Goal: Task Accomplishment & Management: Use online tool/utility

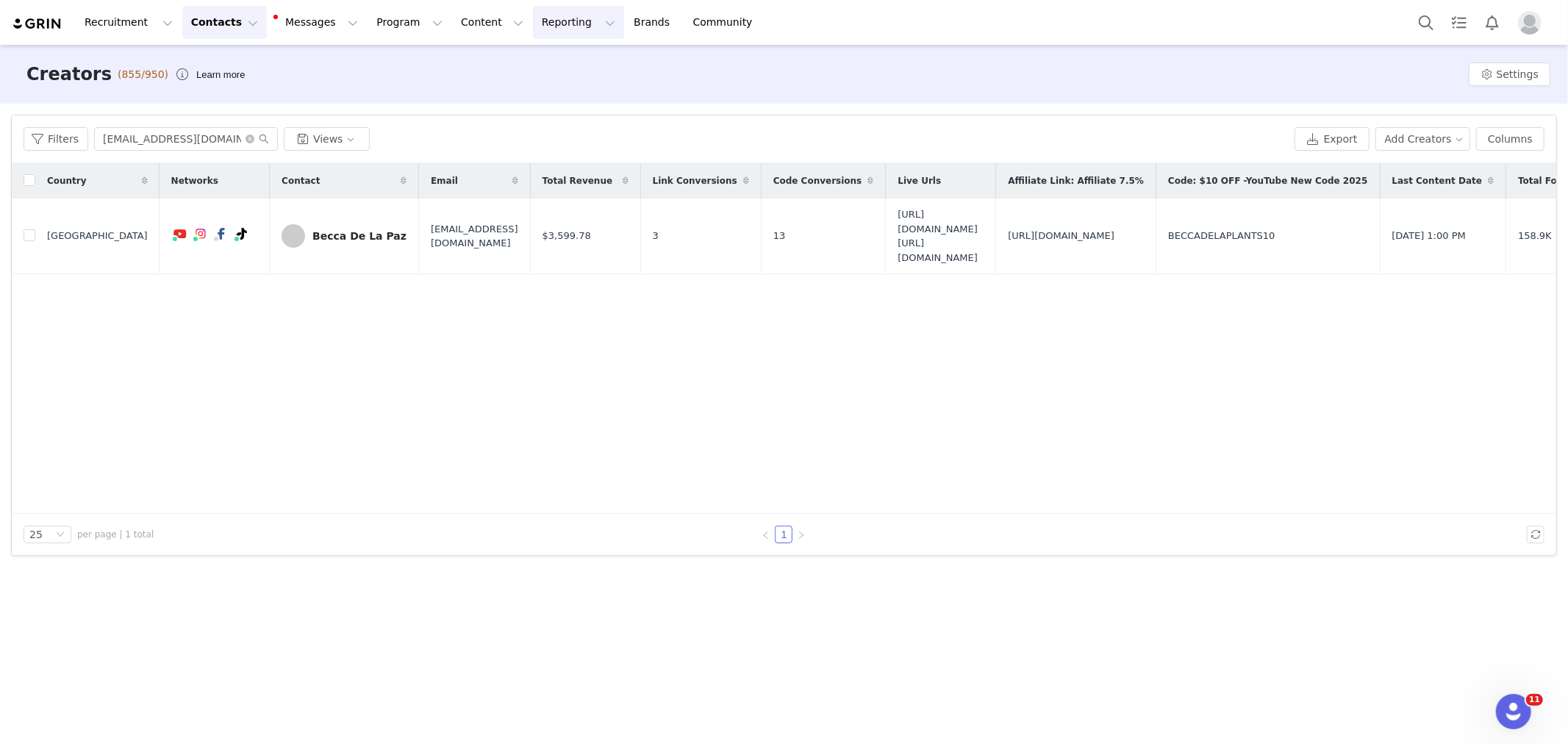
click at [542, 21] on button "Reporting Reporting" at bounding box center [578, 22] width 91 height 33
click at [554, 57] on p "Dashboard" at bounding box center [543, 64] width 56 height 15
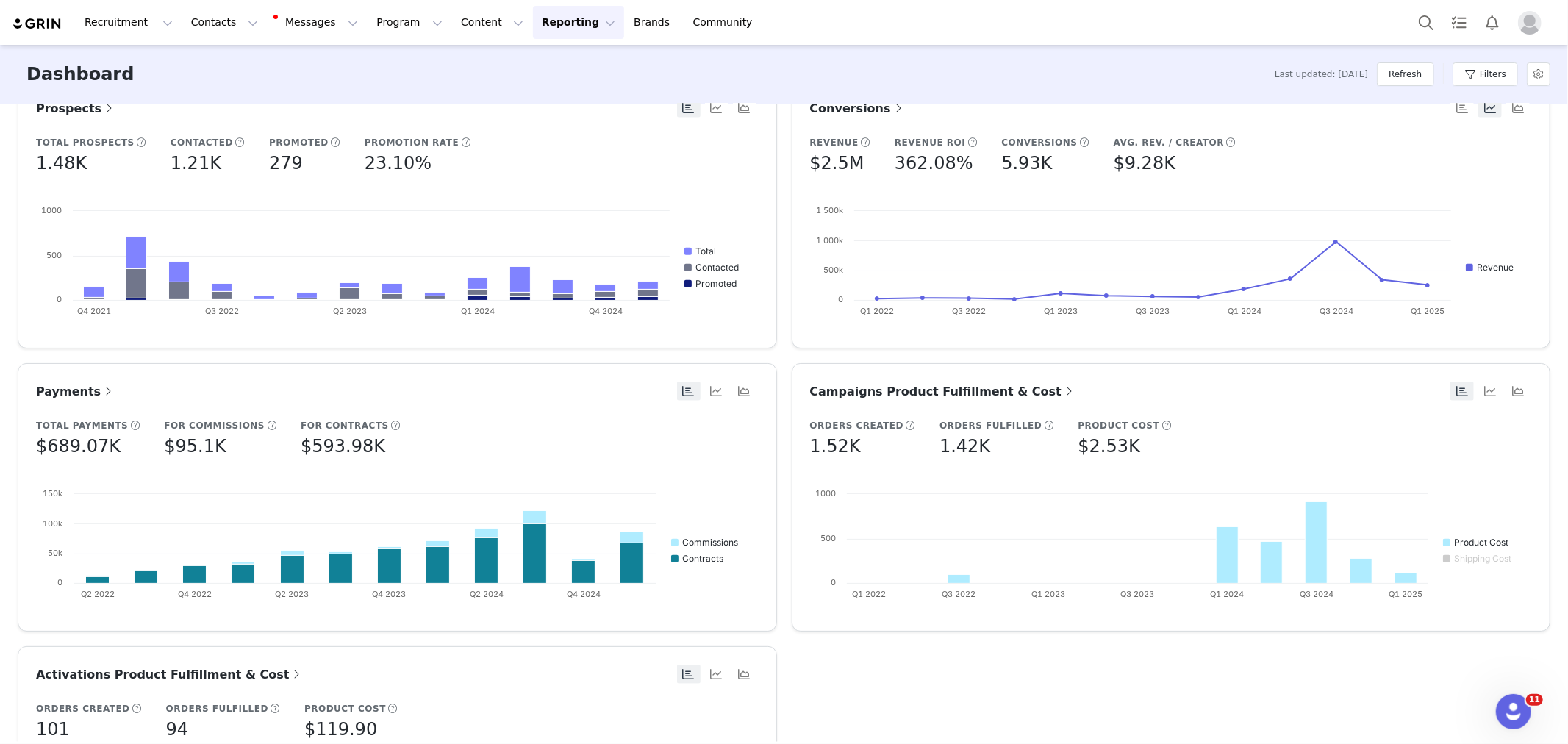
scroll to position [486, 0]
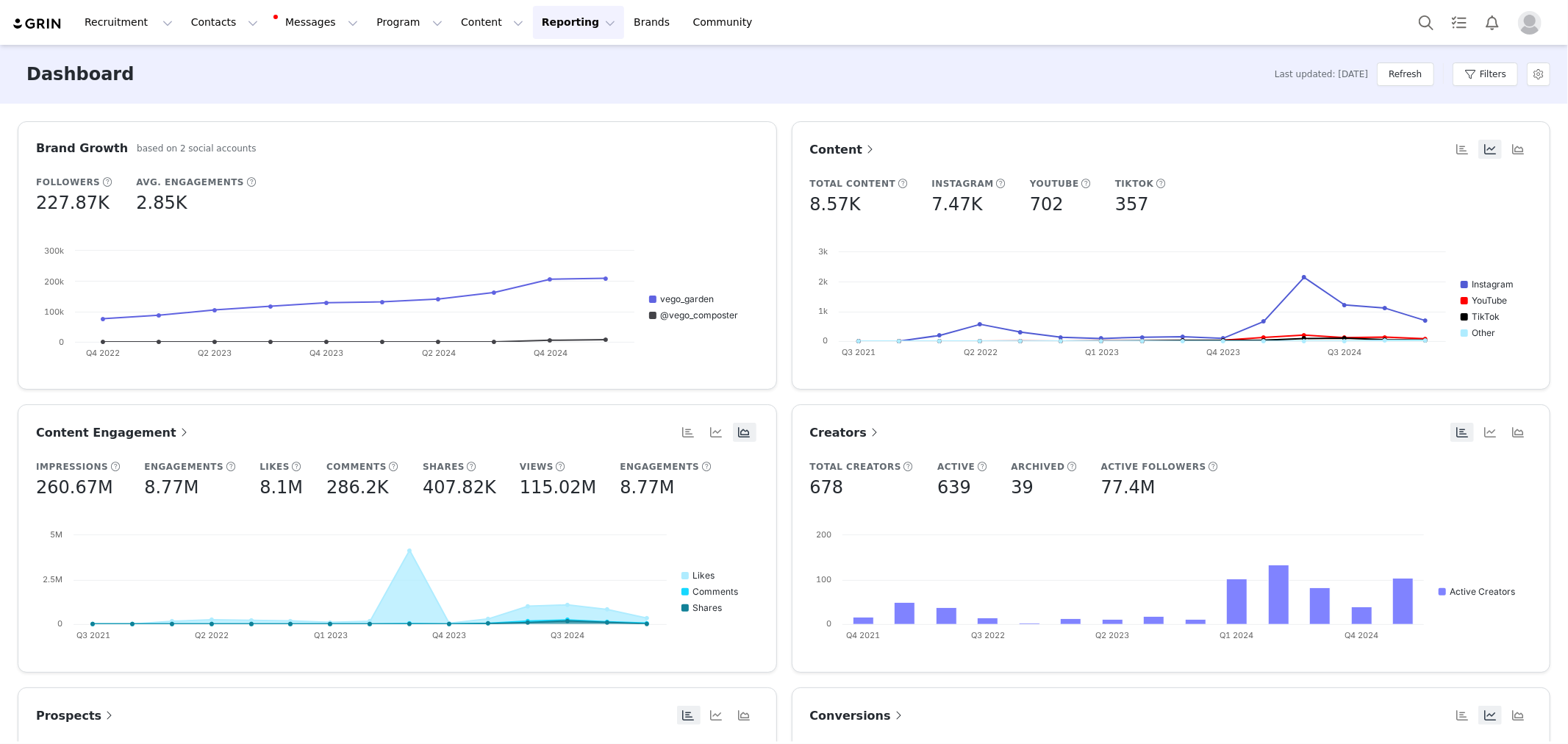
scroll to position [245, 0]
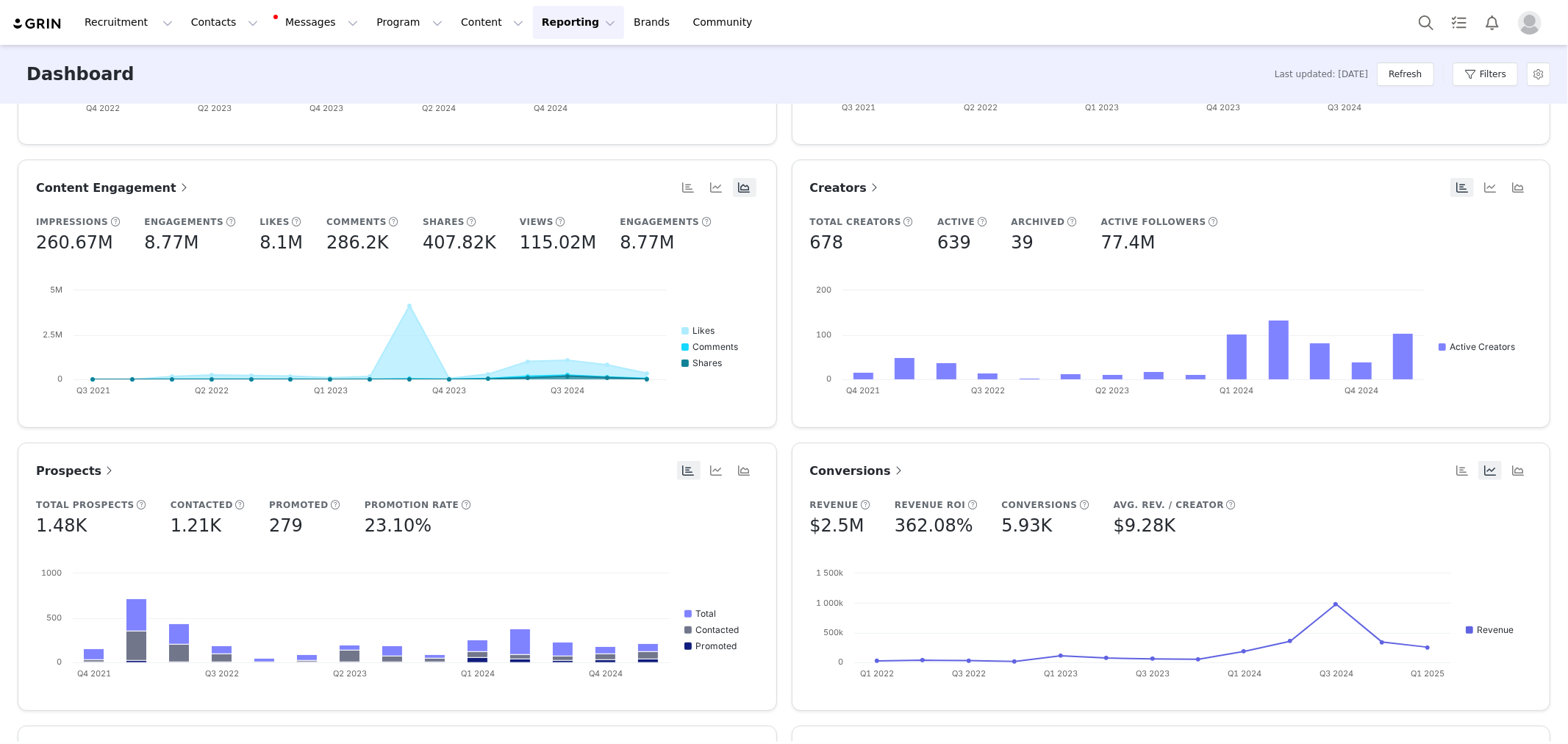
click at [813, 474] on span "Conversions" at bounding box center [858, 471] width 96 height 14
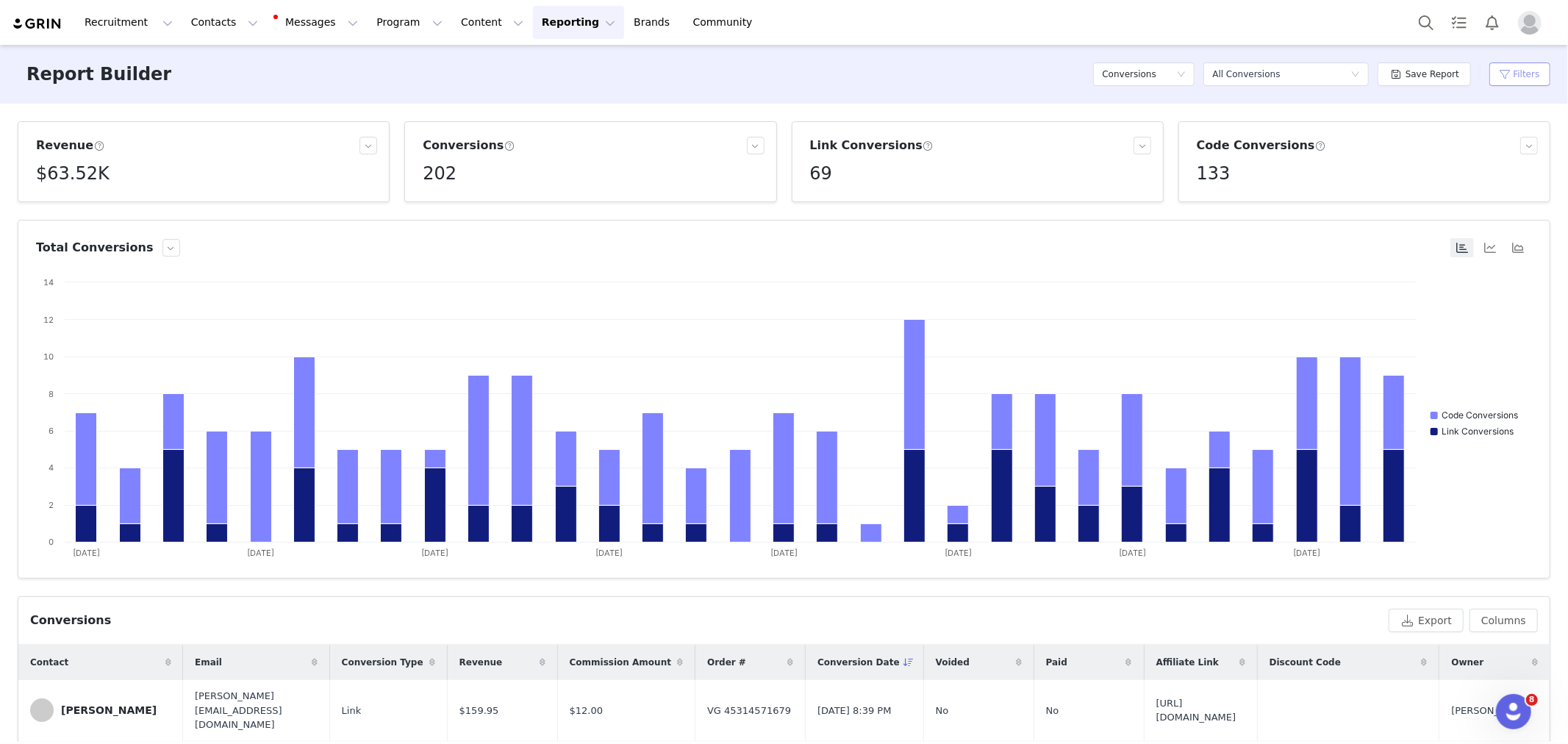
click at [1539, 68] on button "Filters" at bounding box center [1519, 75] width 61 height 24
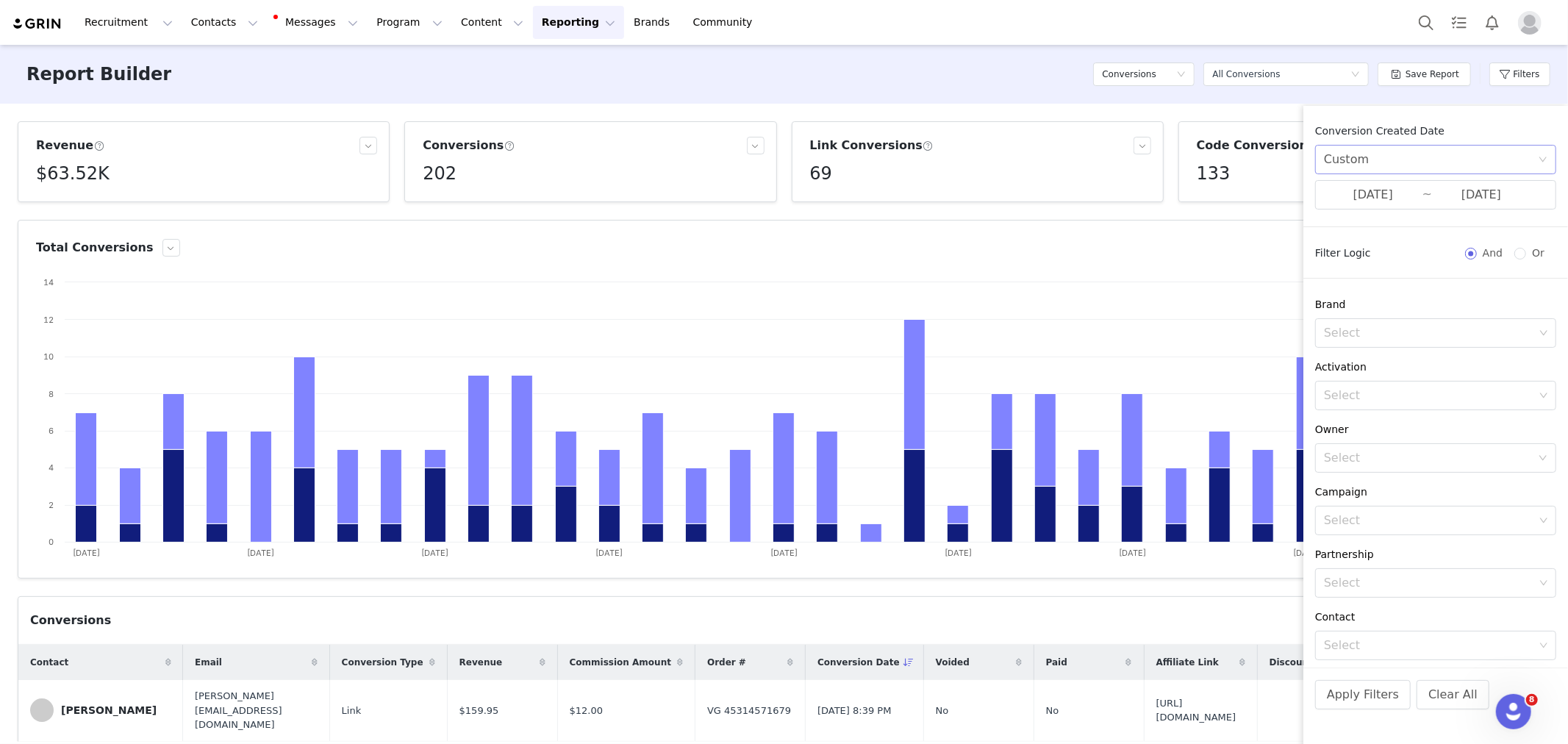
click at [1435, 161] on div "Custom" at bounding box center [1430, 160] width 214 height 28
click at [1386, 184] on li "All time" at bounding box center [1429, 192] width 229 height 24
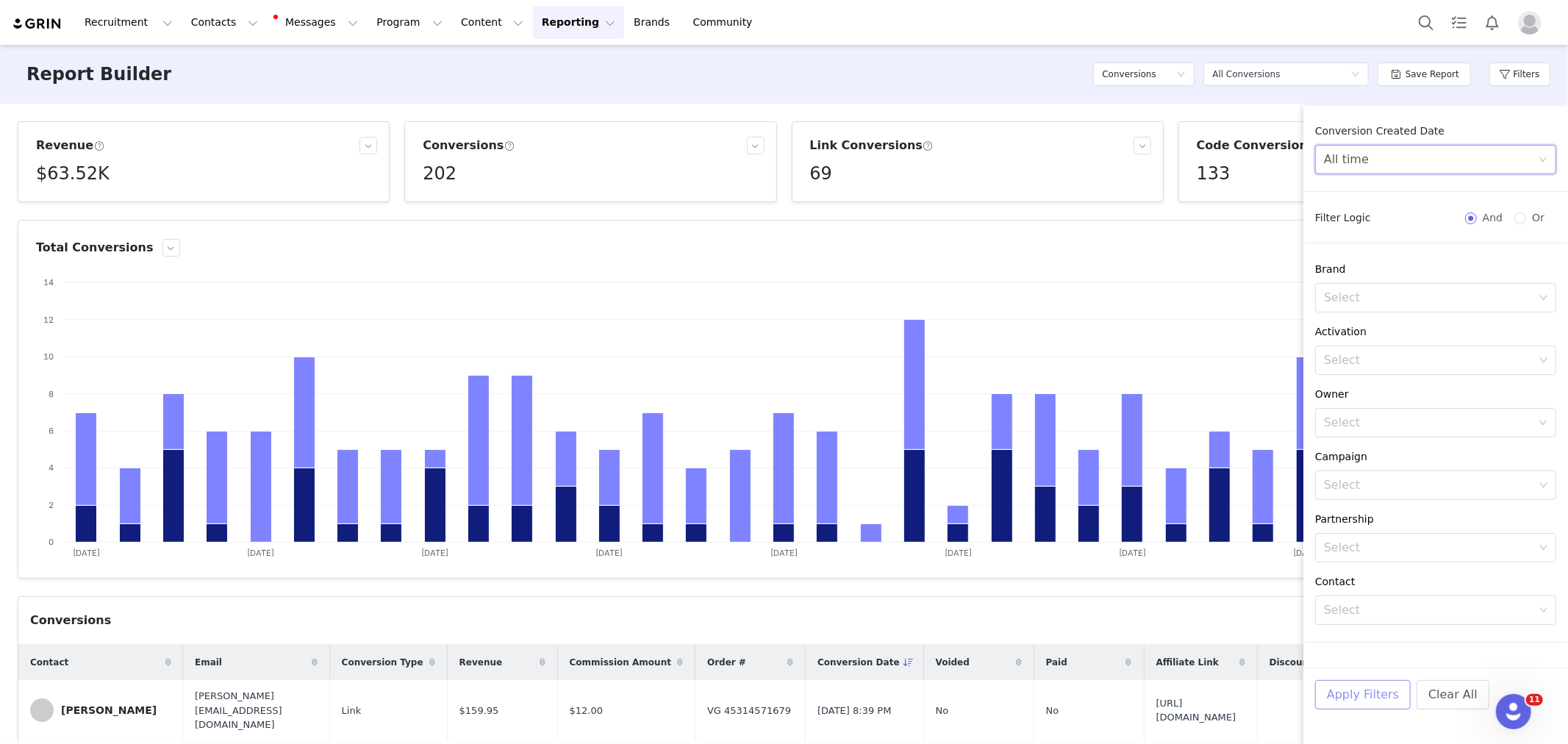
click at [1369, 699] on button "Apply Filters" at bounding box center [1363, 694] width 96 height 29
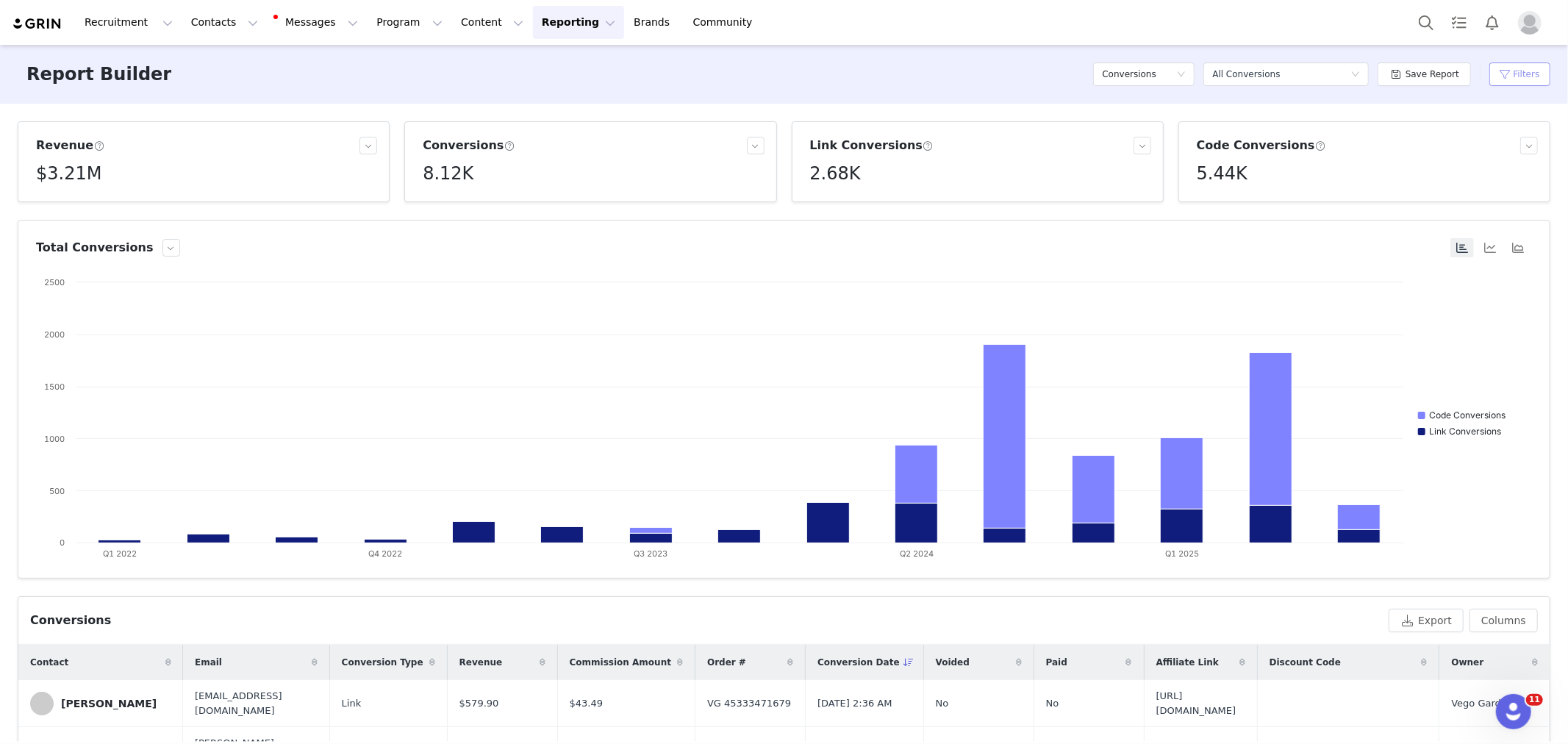
click at [1524, 68] on button "Filters" at bounding box center [1519, 75] width 61 height 24
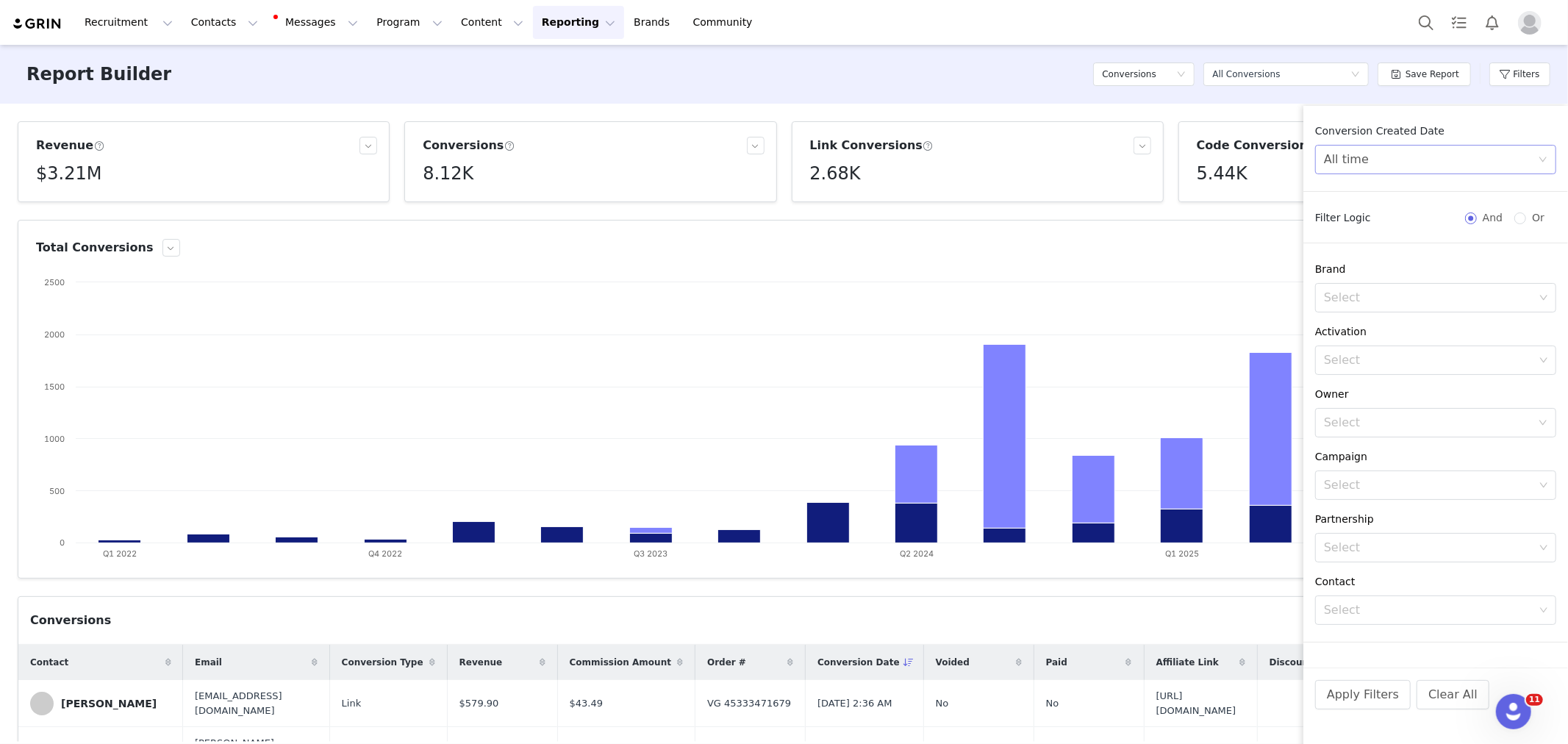
click at [1399, 156] on div "All time" at bounding box center [1430, 160] width 214 height 28
click at [1410, 259] on li "Custom" at bounding box center [1429, 263] width 229 height 24
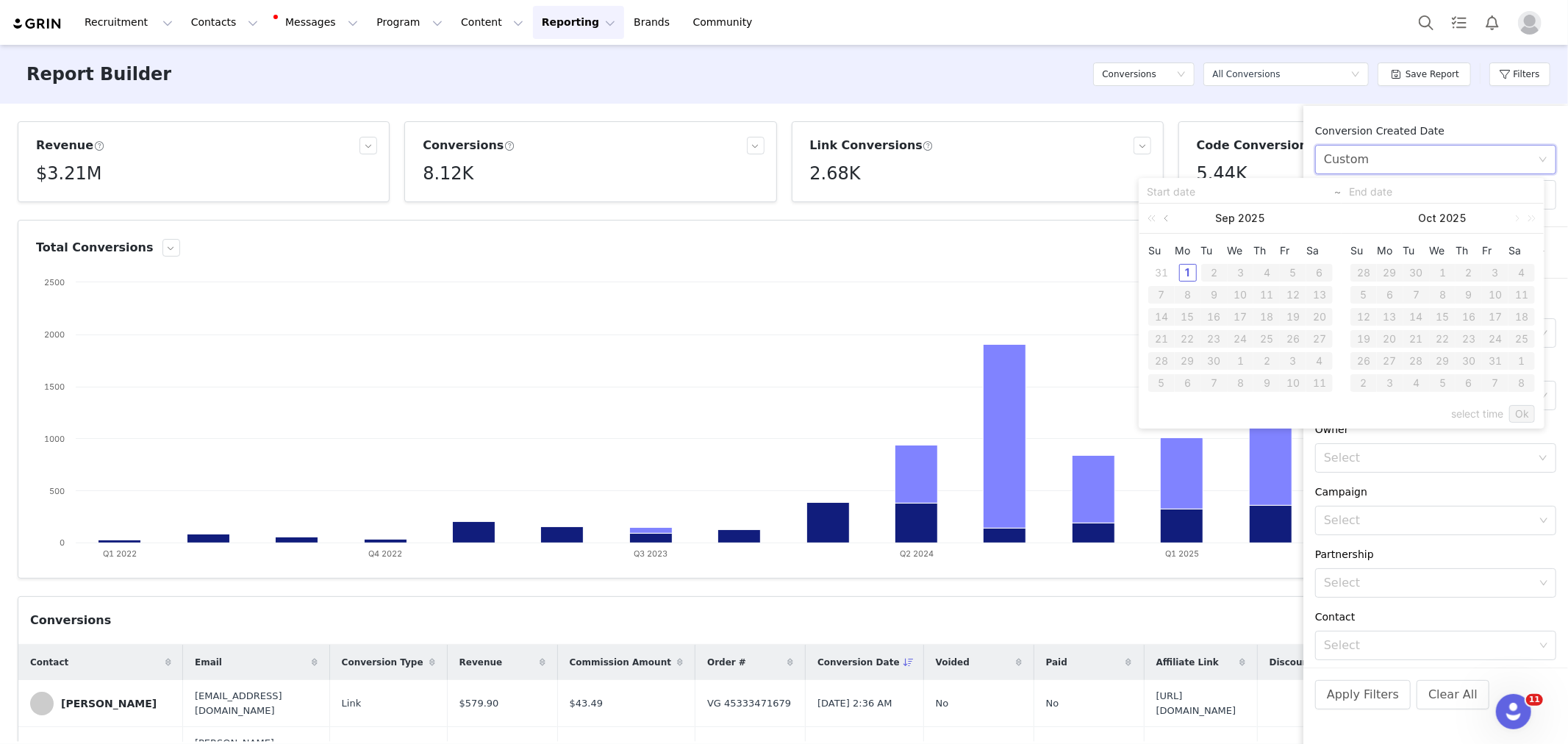
click at [1165, 217] on link at bounding box center [1167, 218] width 13 height 29
click at [1508, 158] on div "Custom" at bounding box center [1430, 160] width 214 height 28
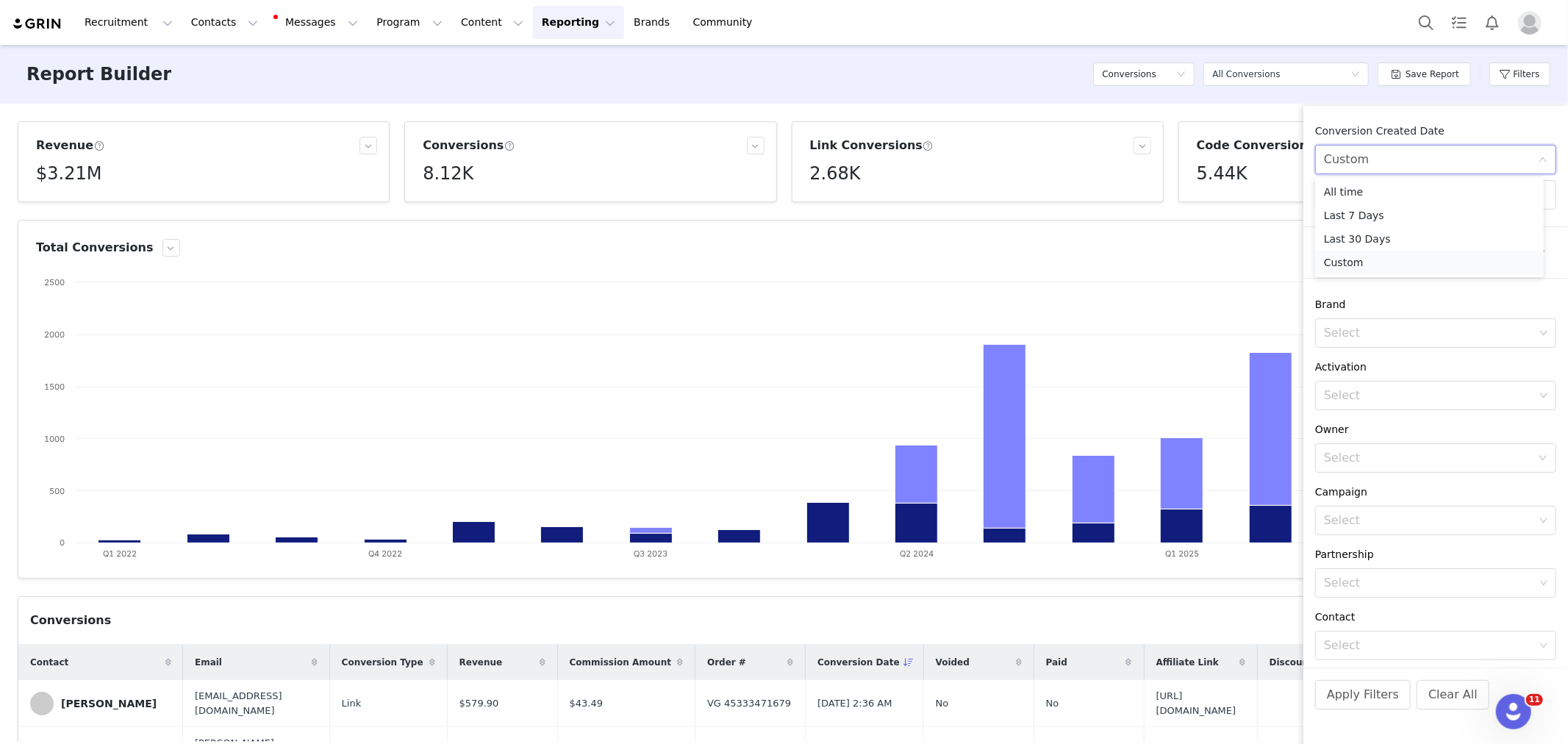
click at [1368, 254] on li "Custom" at bounding box center [1429, 263] width 229 height 24
click at [1417, 199] on span "~" at bounding box center [1436, 194] width 242 height 29
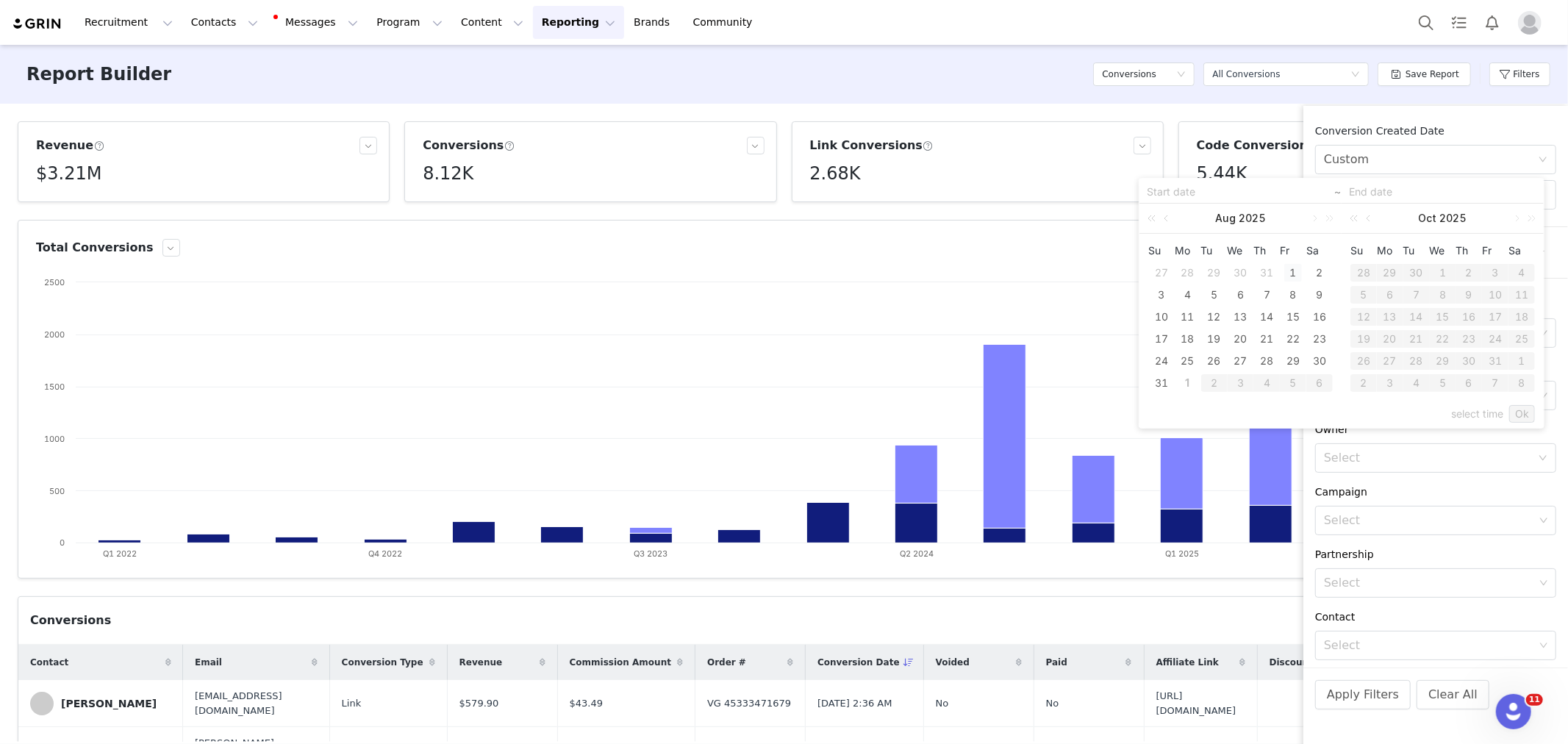
click at [1295, 267] on div "1" at bounding box center [1294, 273] width 18 height 18
type input "[DATE]"
click at [1156, 386] on div "31" at bounding box center [1162, 383] width 18 height 18
type input "[DATE]"
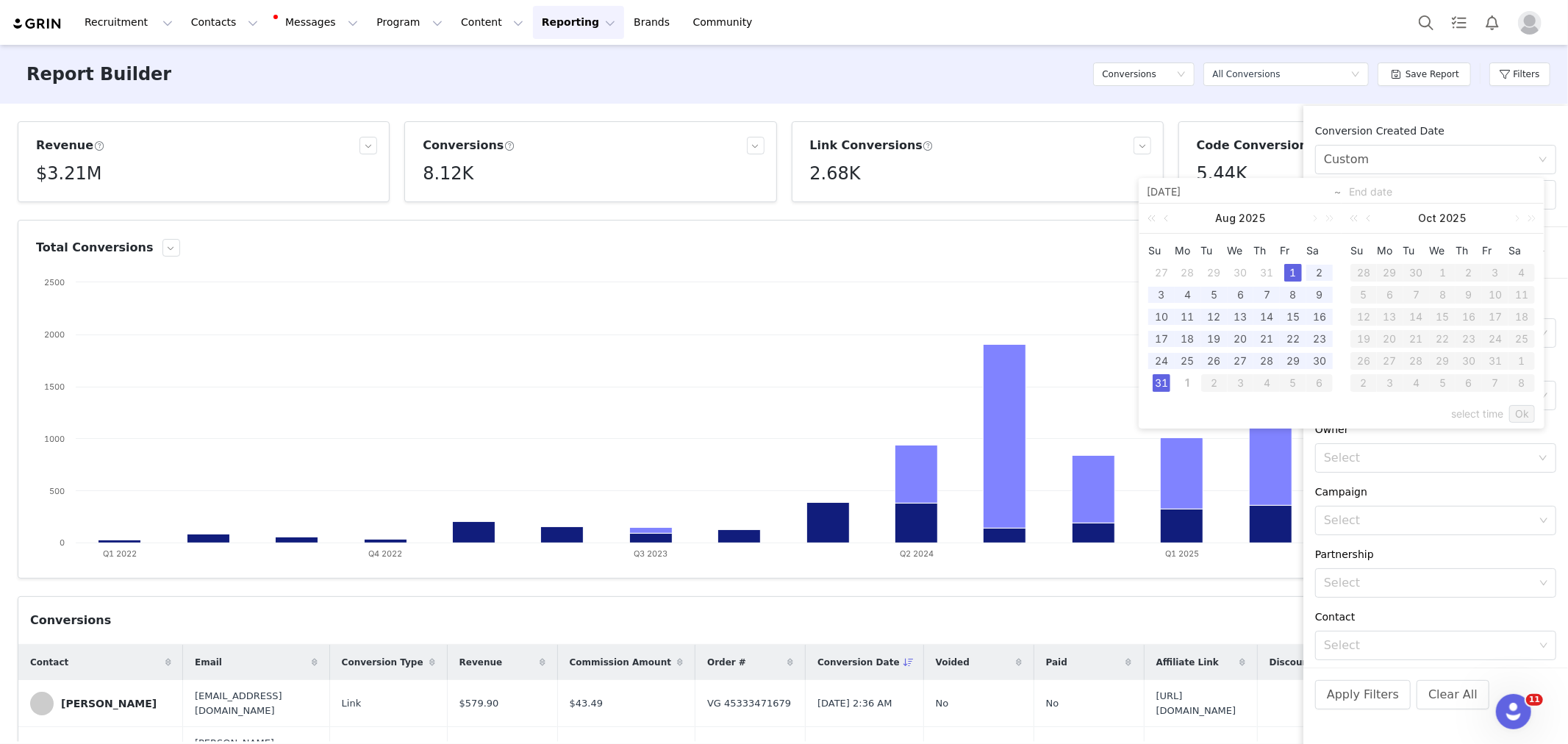
type input "[DATE]"
click at [1520, 413] on link "Ok" at bounding box center [1522, 414] width 26 height 18
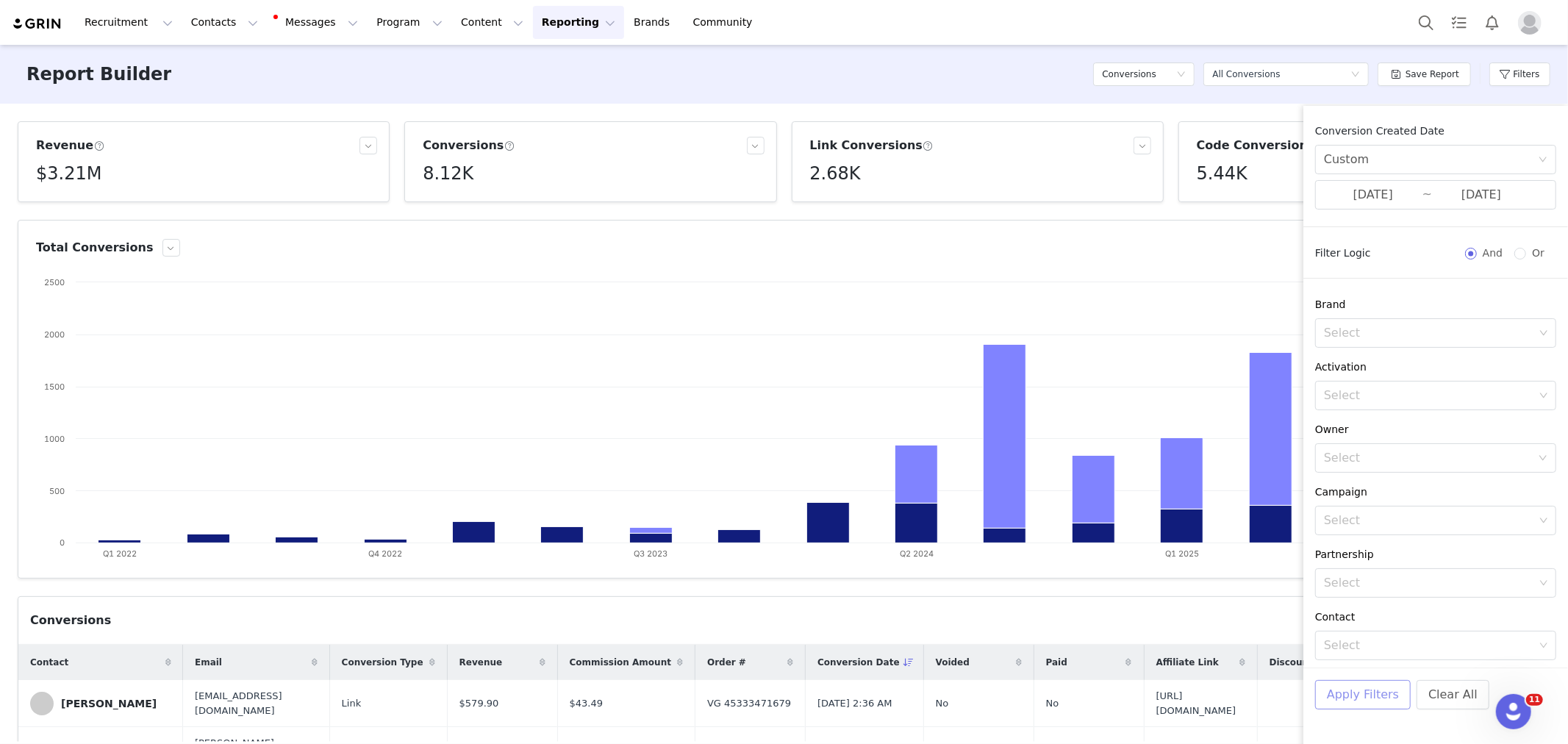
click at [1350, 699] on button "Apply Filters" at bounding box center [1363, 694] width 96 height 29
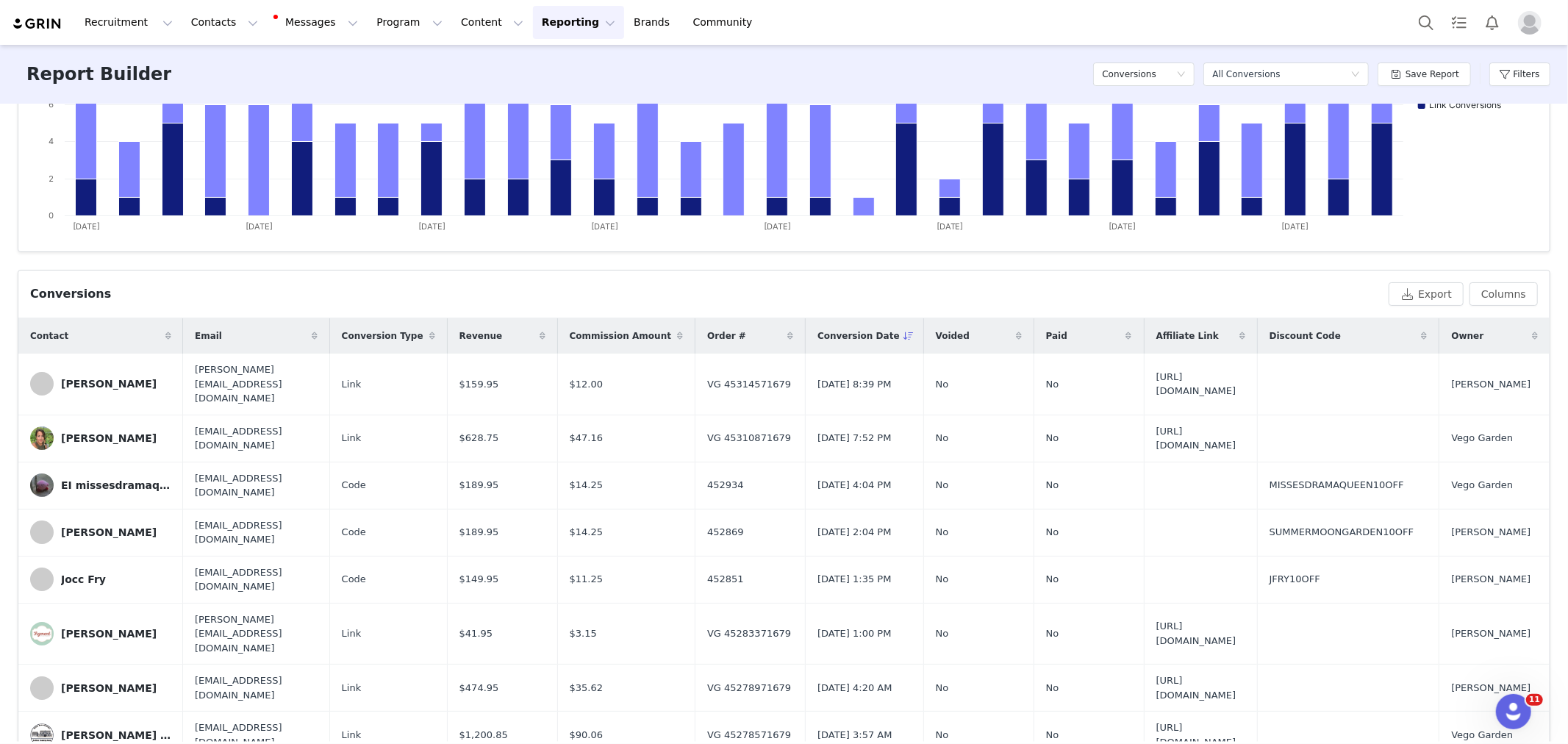
click at [1025, 28] on div "Recruitment Recruitment Creator Search Curated Lists Landing Pages Web Extensio…" at bounding box center [784, 22] width 1568 height 45
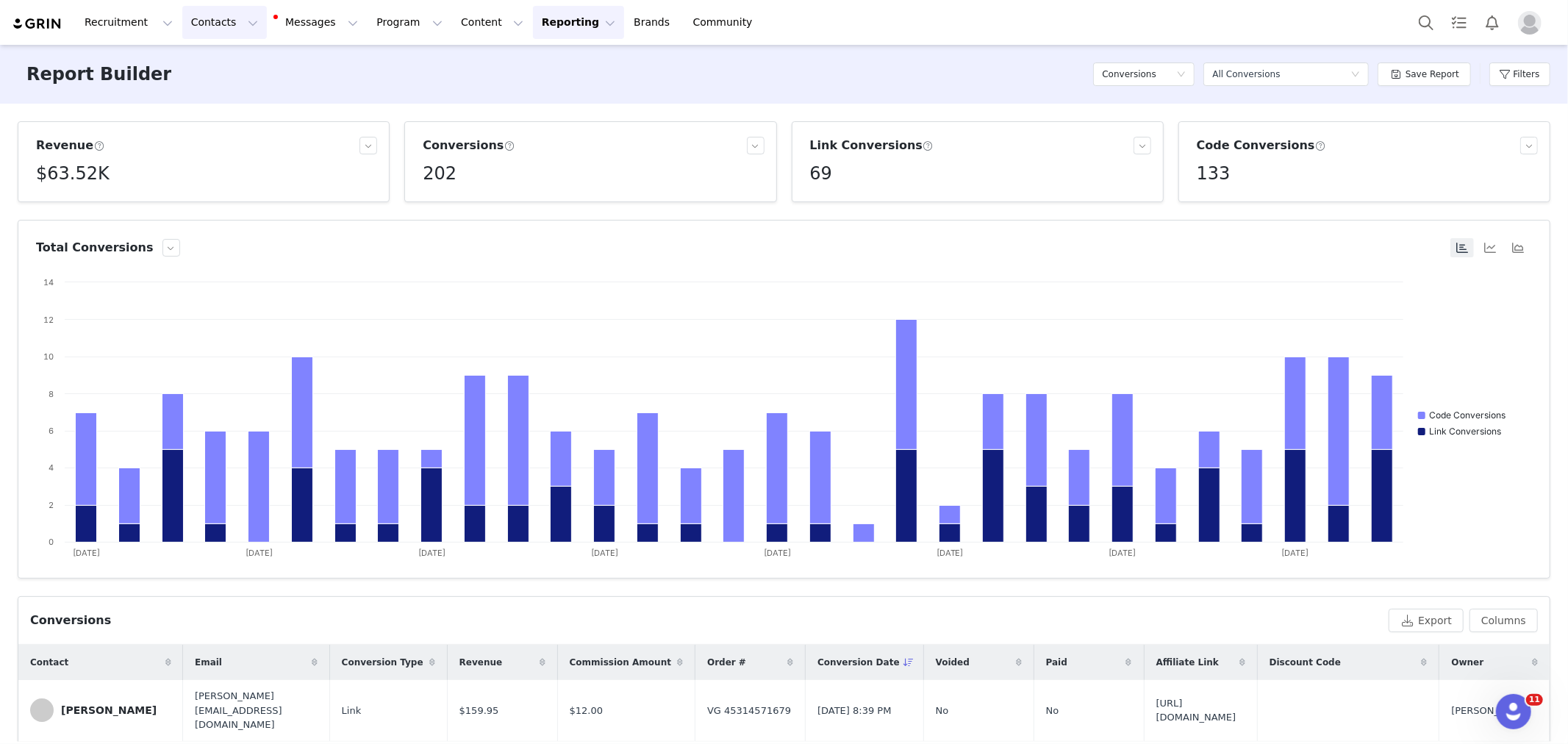
click at [210, 24] on button "Contacts Contacts" at bounding box center [225, 22] width 85 height 33
click at [222, 64] on p "Creators" at bounding box center [209, 64] width 44 height 15
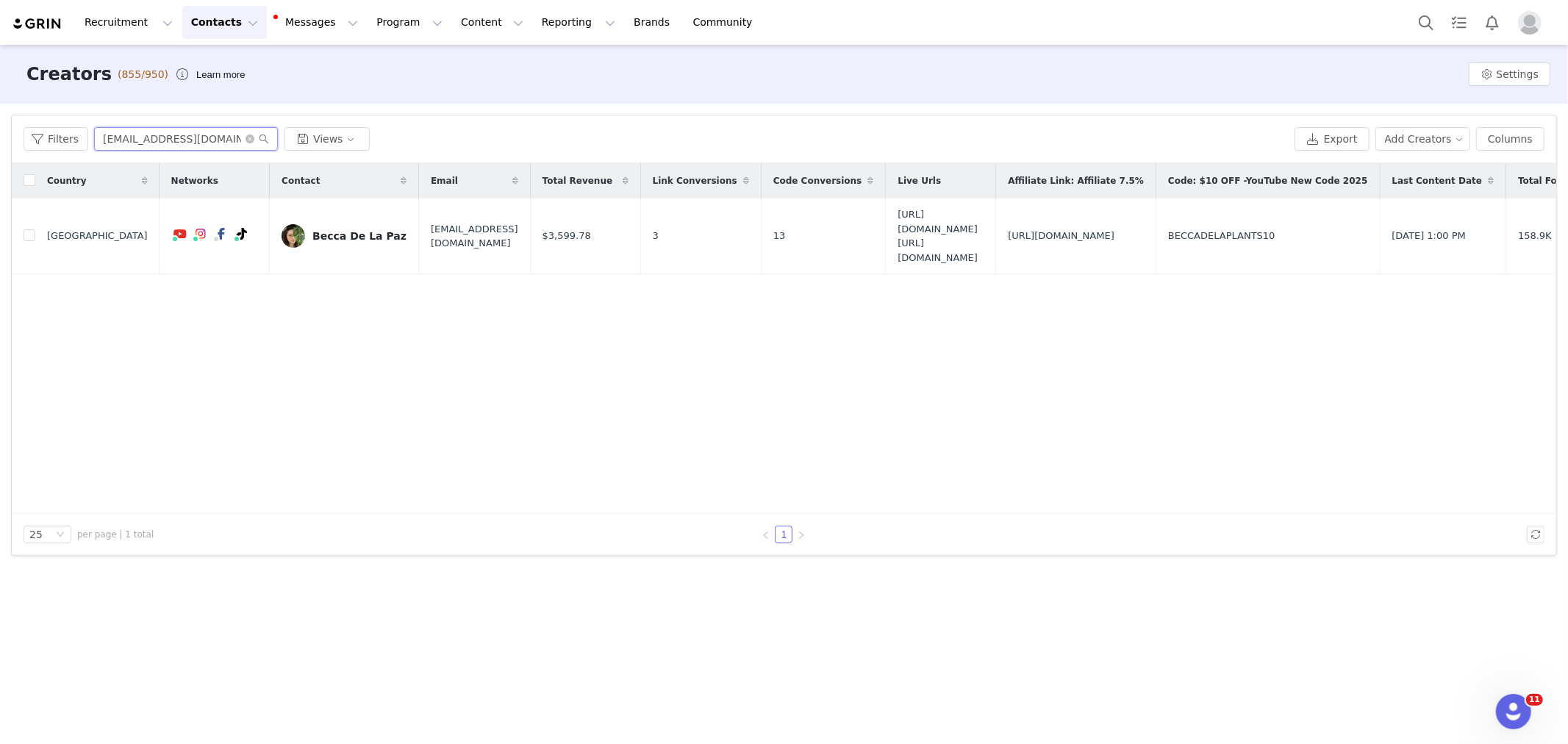
click at [156, 138] on input "[EMAIL_ADDRESS][DOMAIN_NAME]" at bounding box center [186, 139] width 184 height 24
paste input "[URL][DOMAIN_NAME]"
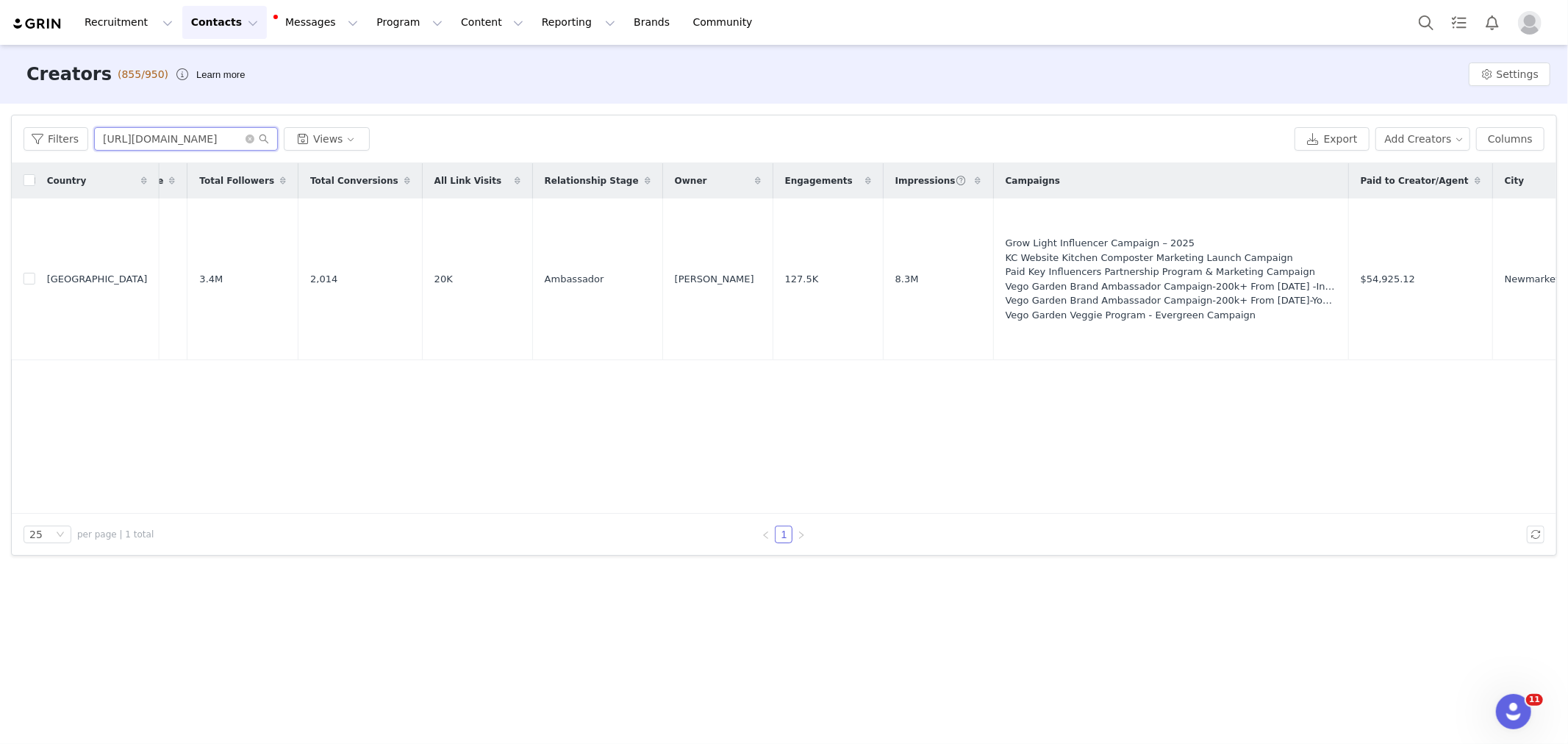
scroll to position [0, 1343]
type input "[URL][DOMAIN_NAME]"
